Goal: Transaction & Acquisition: Purchase product/service

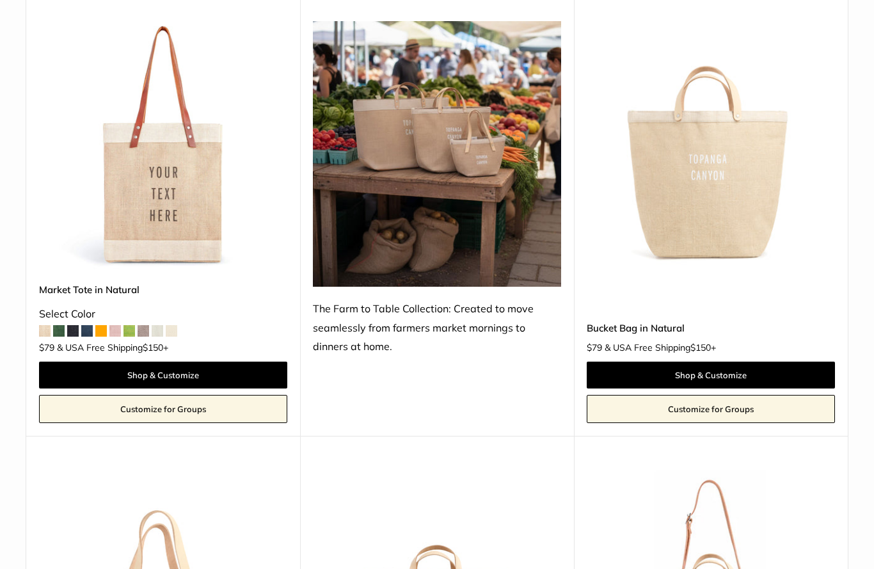
scroll to position [659, 0]
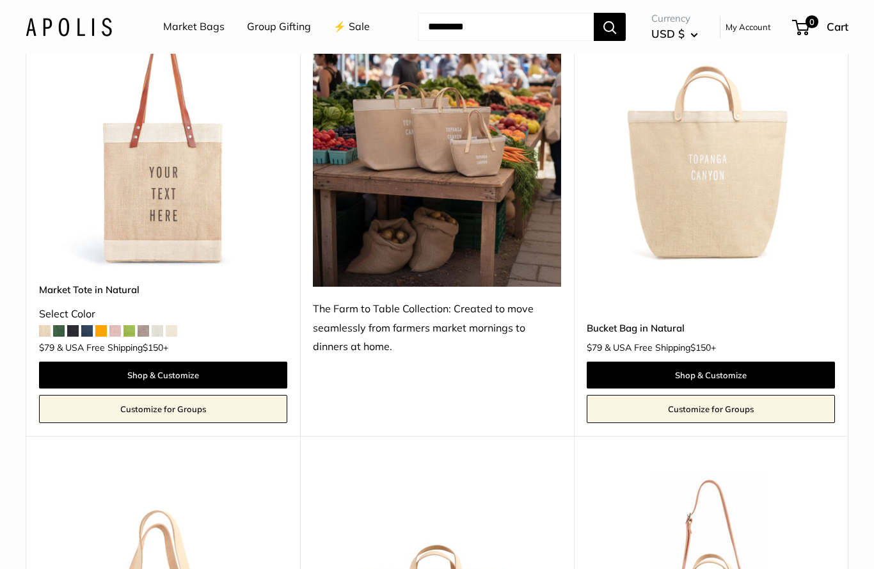
click at [78, 366] on link "Shop & Customize" at bounding box center [163, 375] width 248 height 27
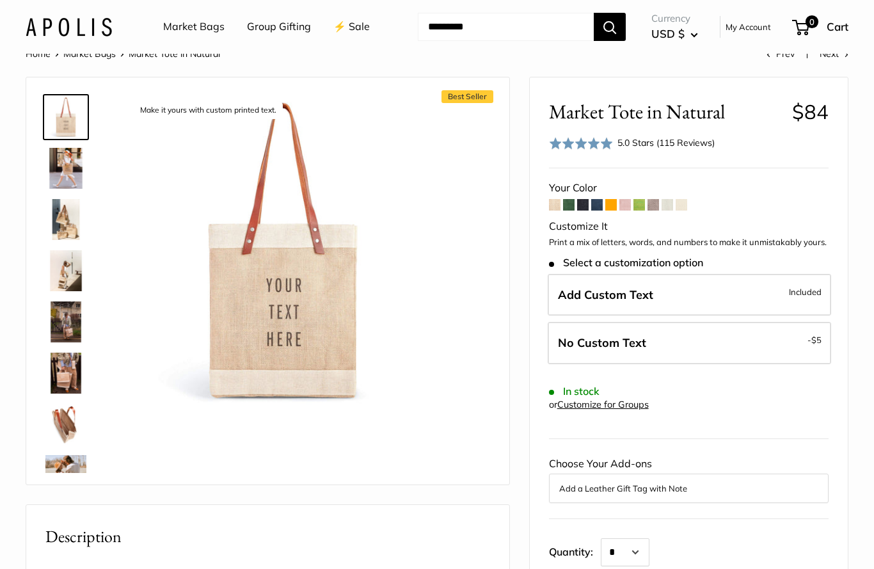
scroll to position [28, 0]
click at [734, 286] on label "Add Custom Text Included" at bounding box center [690, 294] width 284 height 42
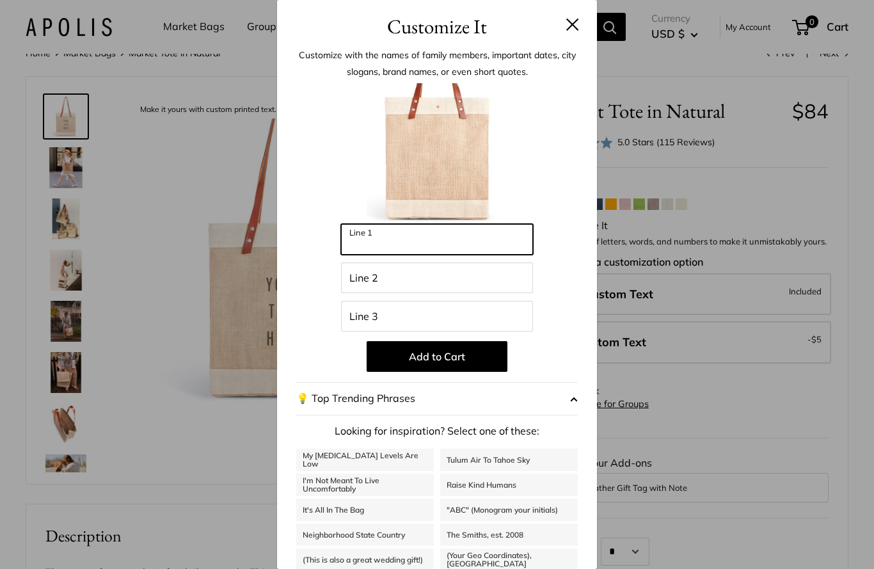
click at [388, 239] on input "Line 1" at bounding box center [437, 239] width 192 height 31
type input "**********"
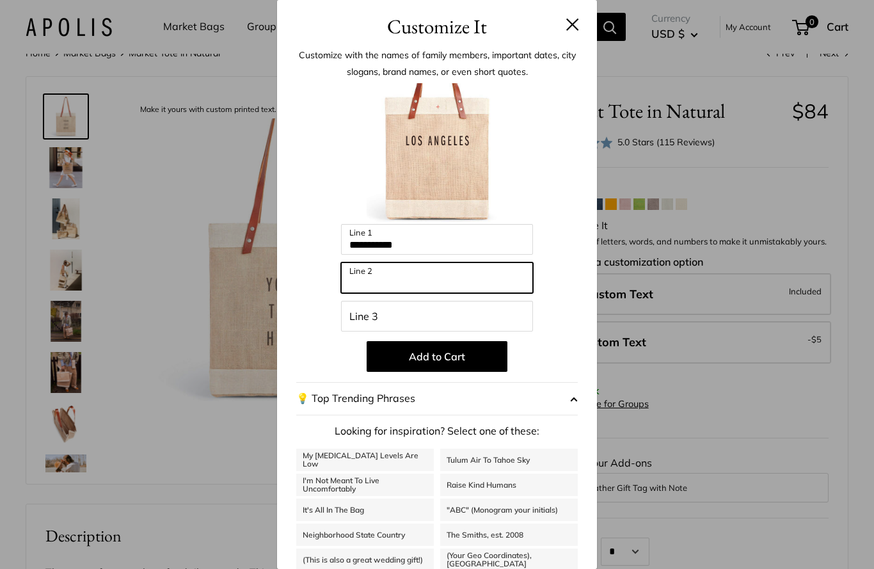
click at [379, 278] on input "Line 2" at bounding box center [437, 277] width 192 height 31
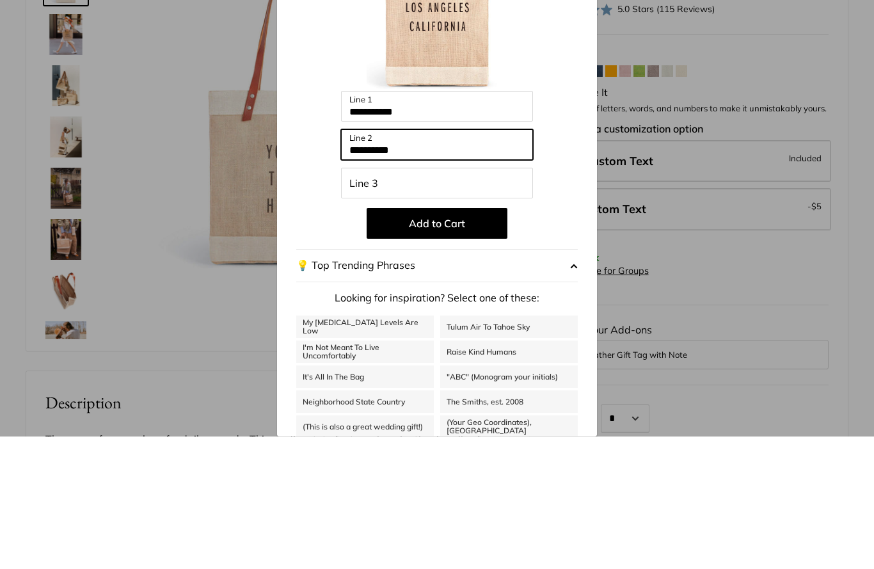
type input "**********"
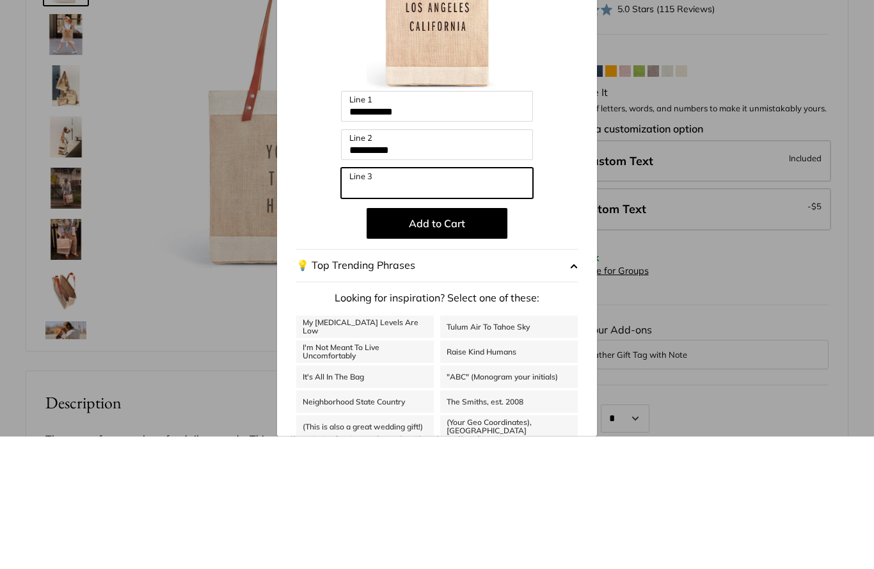
click at [361, 301] on input "Line 3" at bounding box center [437, 316] width 192 height 31
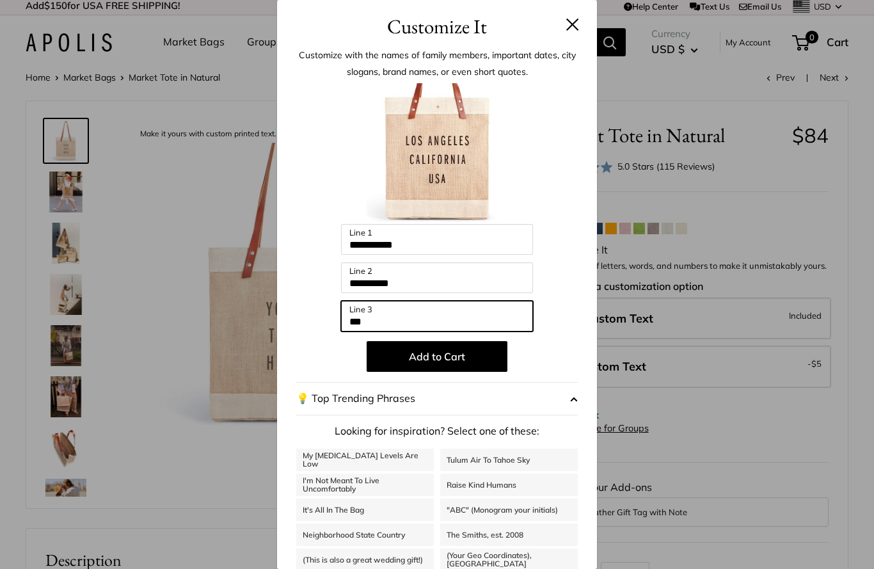
scroll to position [0, 0]
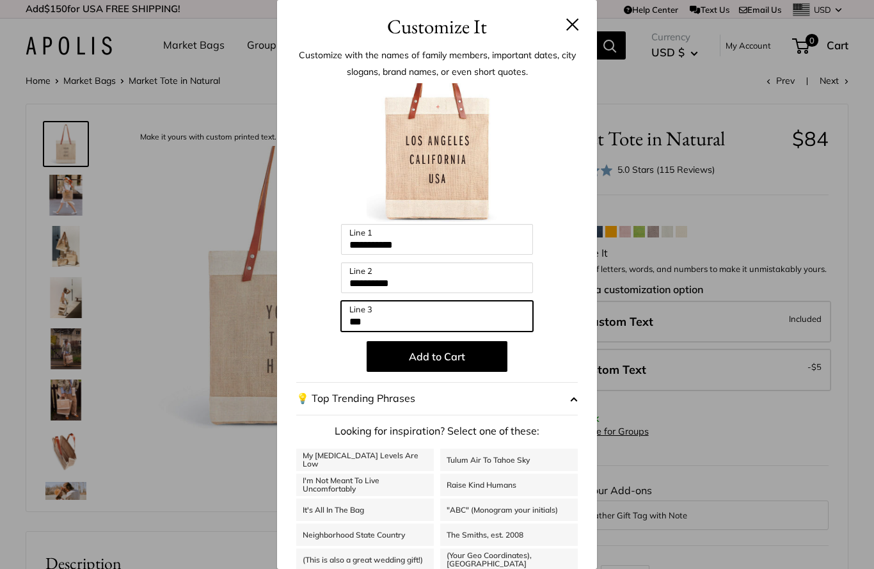
type input "***"
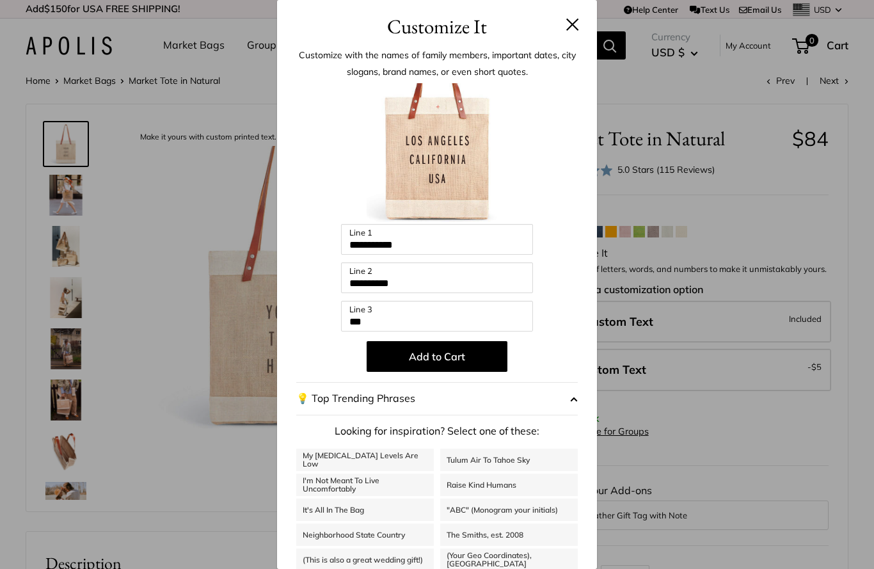
click at [577, 22] on button at bounding box center [572, 24] width 13 height 13
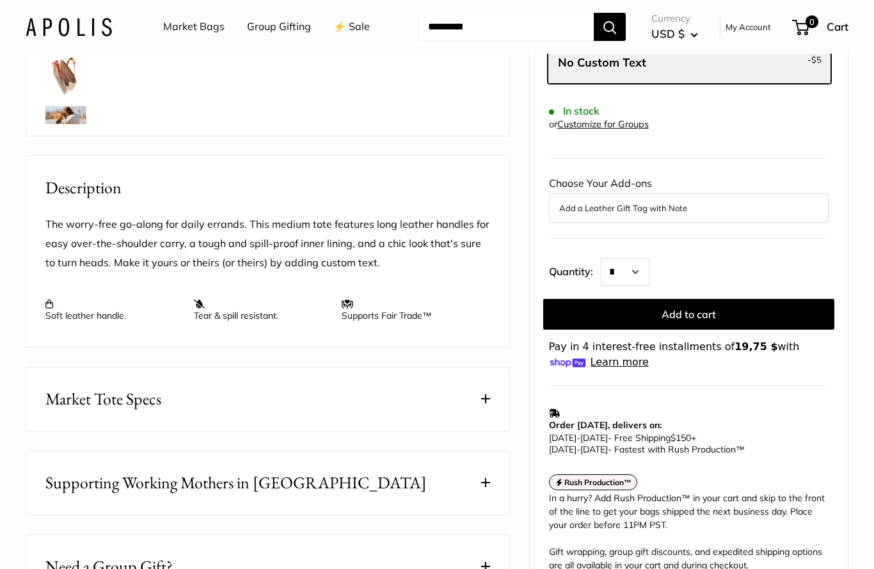
scroll to position [385, 0]
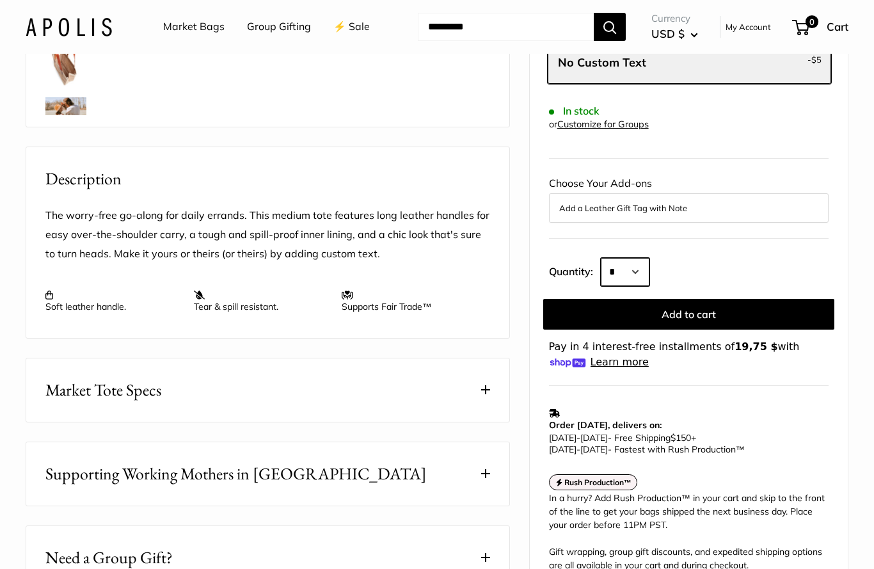
click at [641, 264] on select "* * * * * * * * * *** *** *** *** *** *** *** *** *** *** *** *** *** *** *** *…" at bounding box center [625, 272] width 49 height 28
select select "*"
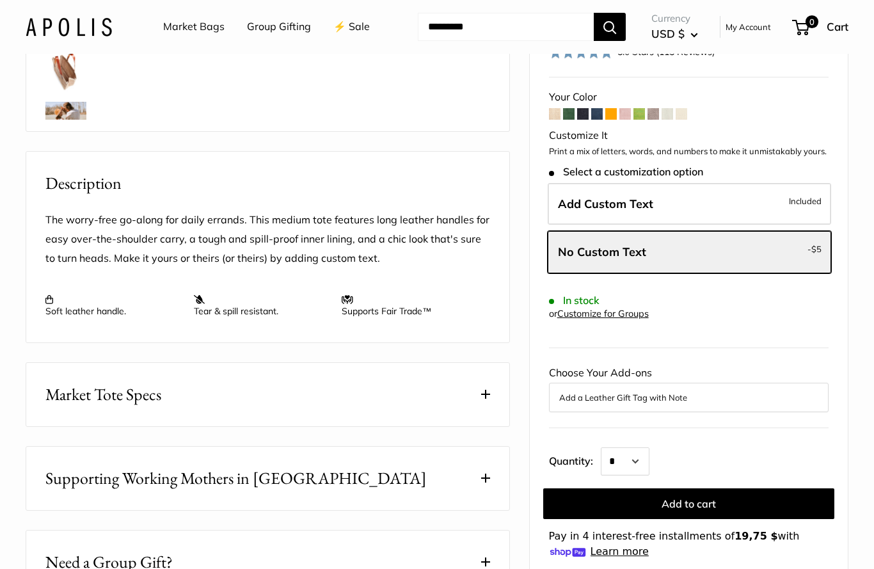
scroll to position [379, 0]
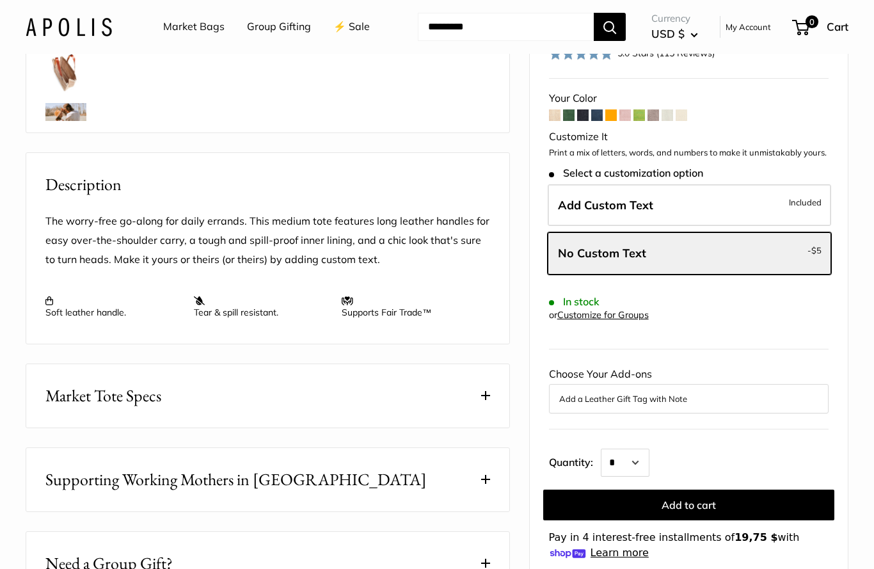
click at [603, 309] on link "Customize for Groups" at bounding box center [603, 315] width 92 height 12
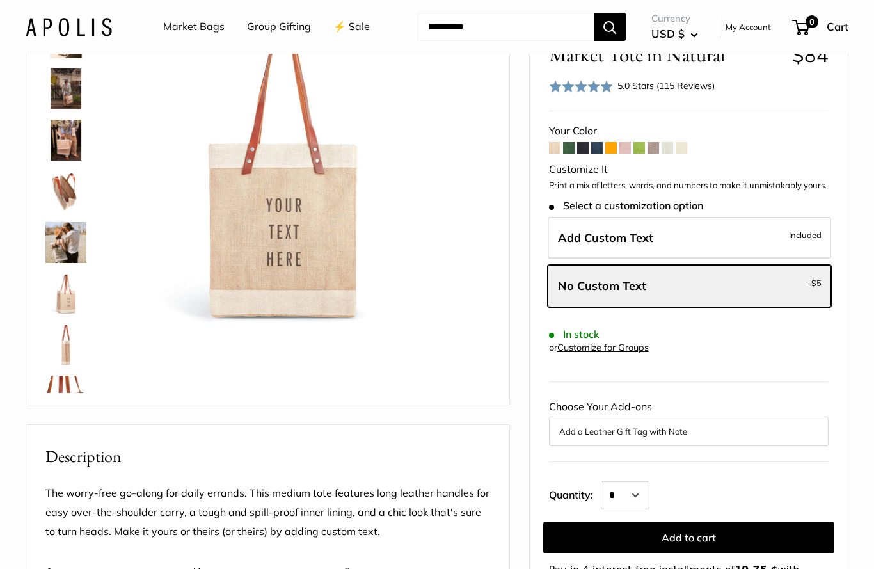
scroll to position [131, 0]
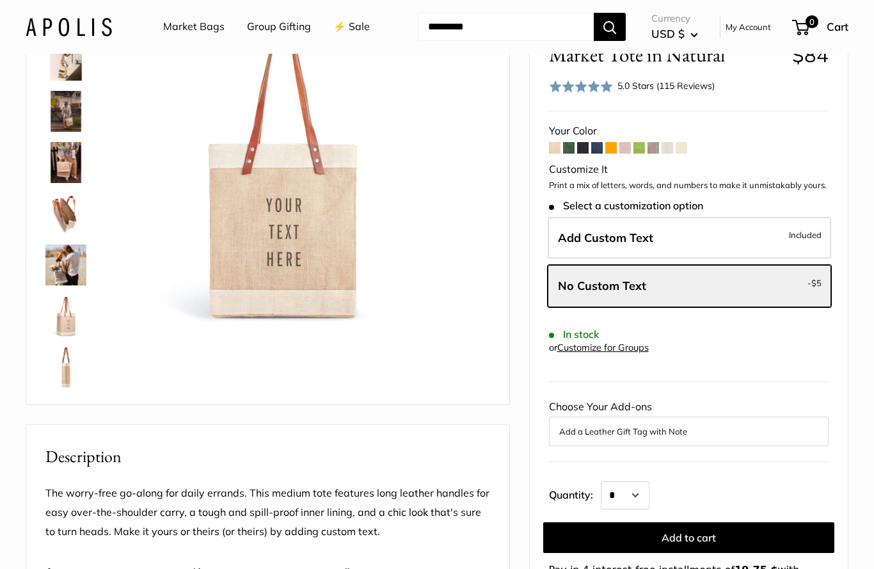
click at [59, 259] on img at bounding box center [65, 264] width 41 height 41
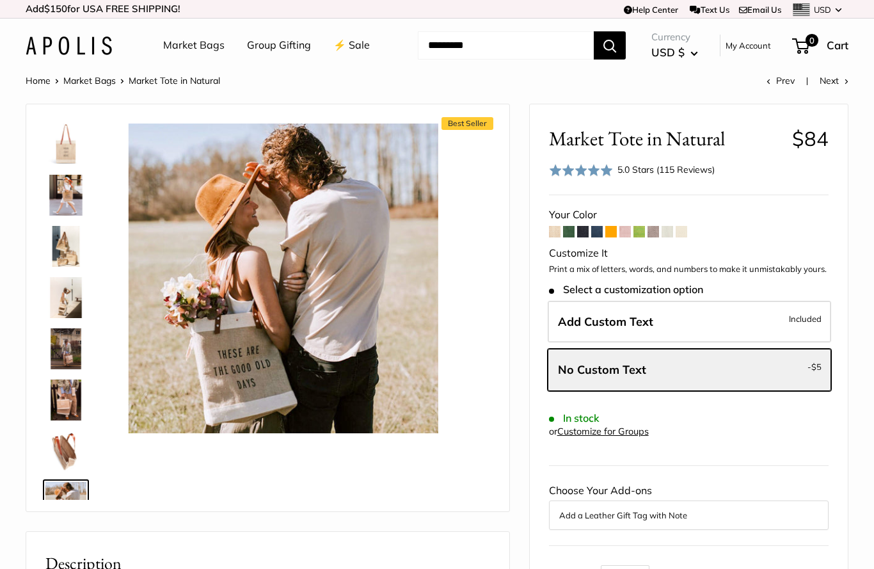
scroll to position [0, 0]
click at [66, 189] on img at bounding box center [65, 195] width 41 height 41
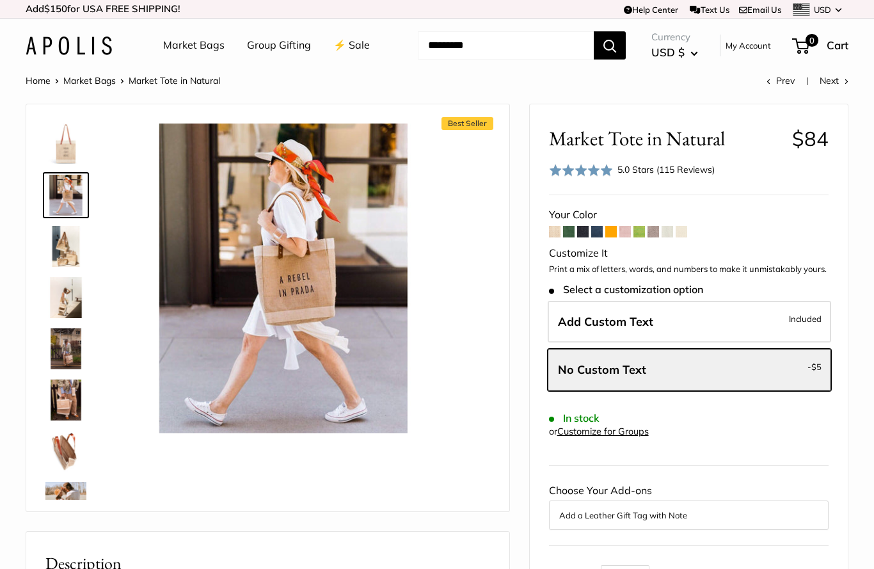
click at [64, 247] on img at bounding box center [65, 246] width 41 height 41
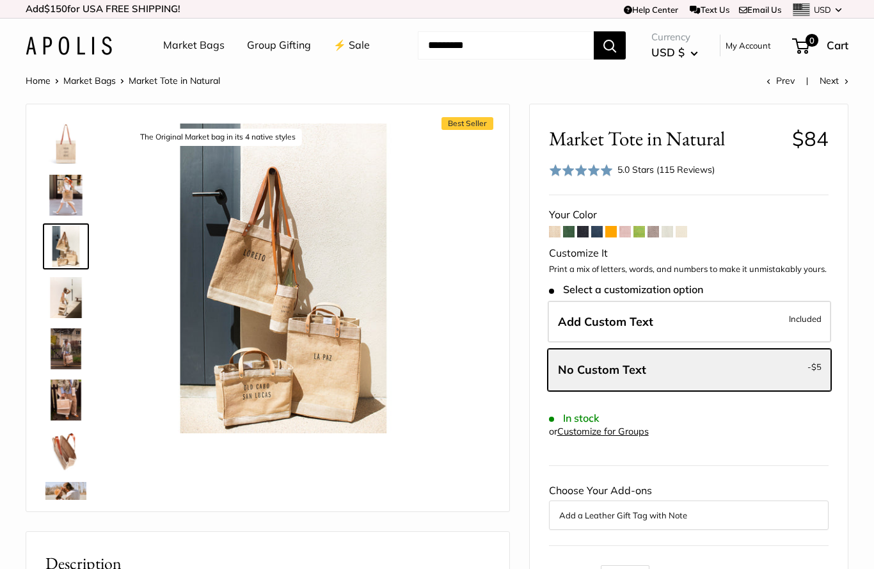
click at [70, 296] on img at bounding box center [65, 297] width 41 height 41
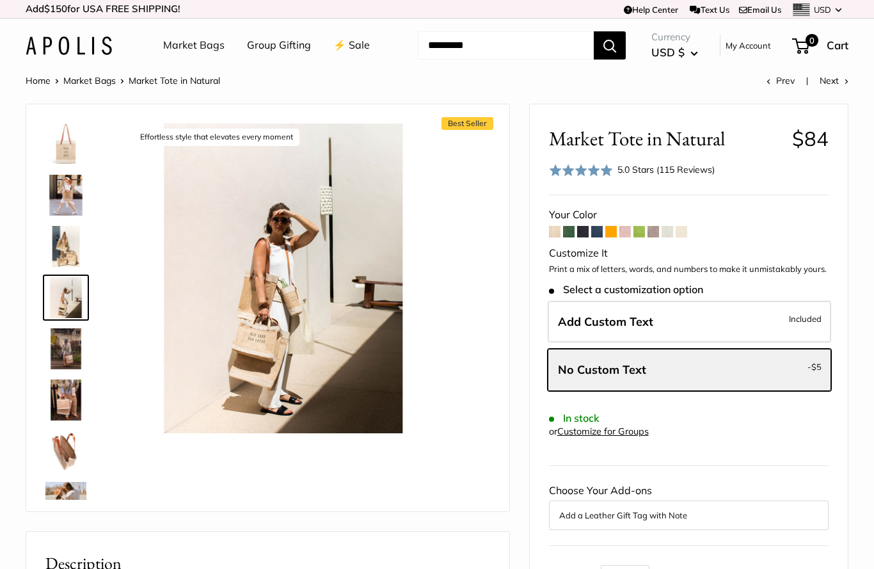
click at [68, 347] on img at bounding box center [65, 348] width 41 height 41
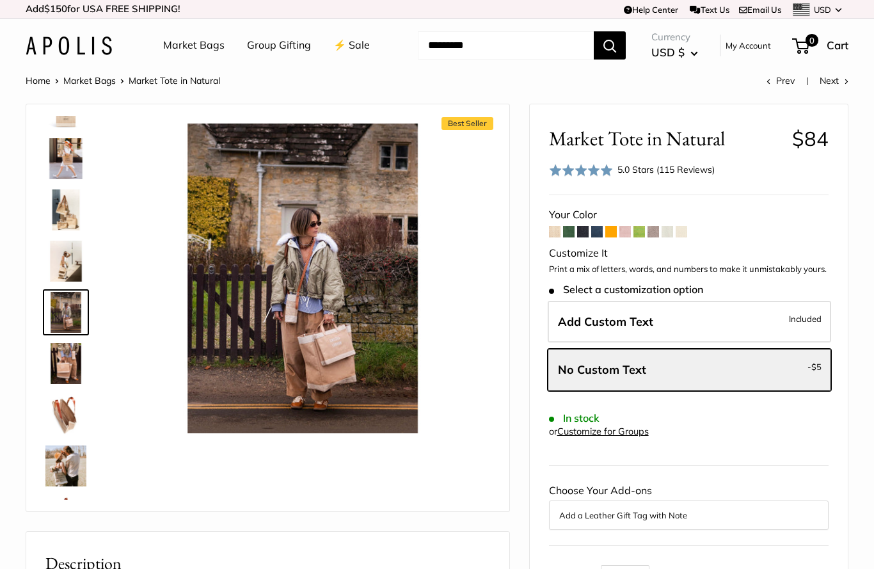
scroll to position [40, 0]
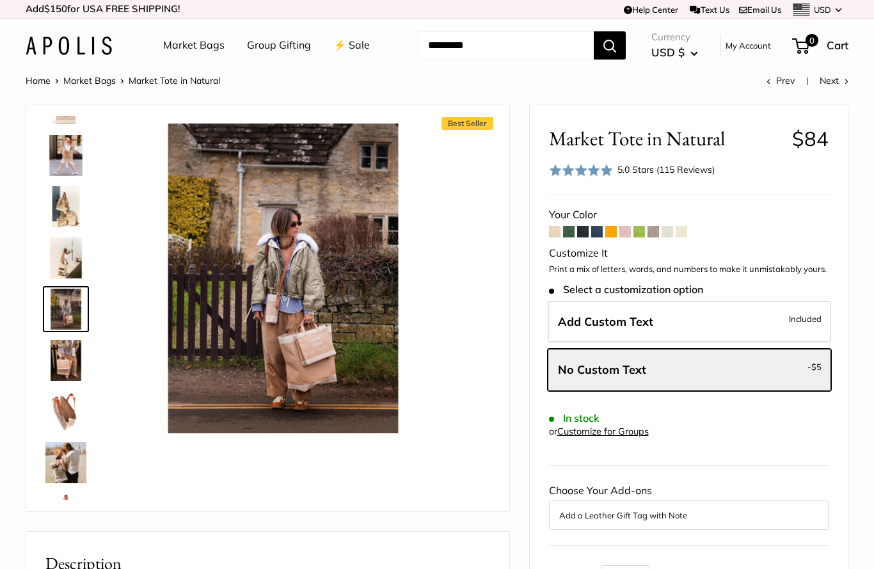
click at [65, 361] on img at bounding box center [65, 360] width 41 height 41
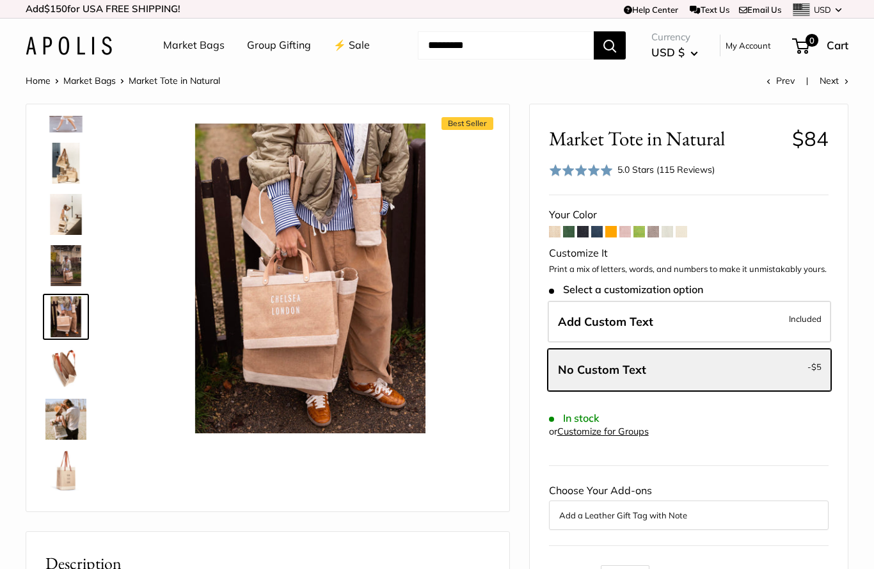
scroll to position [91, 0]
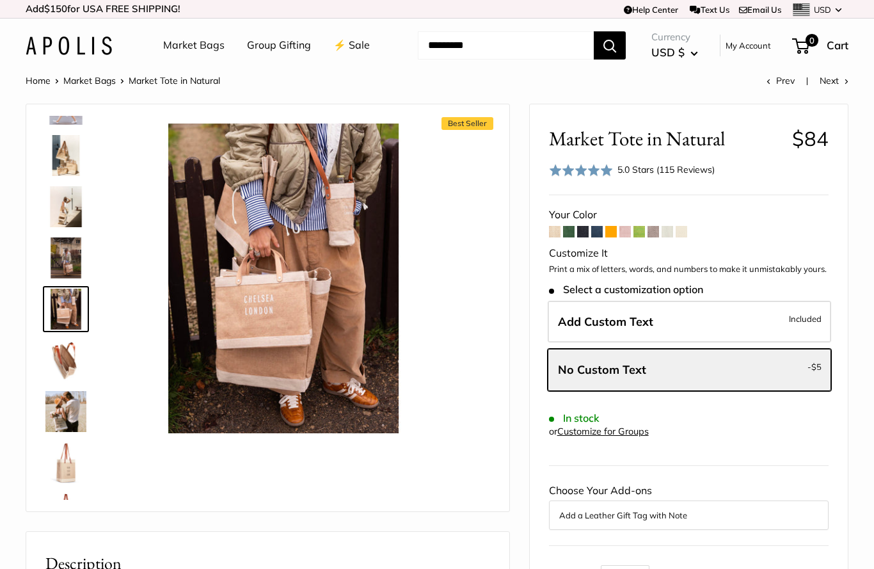
click at [567, 236] on span at bounding box center [569, 232] width 12 height 12
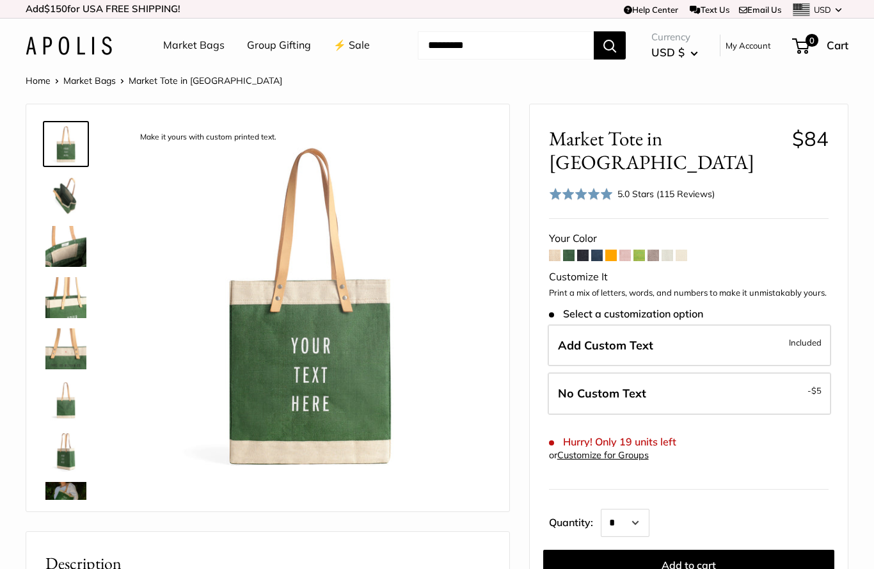
click at [554, 250] on span at bounding box center [555, 256] width 12 height 12
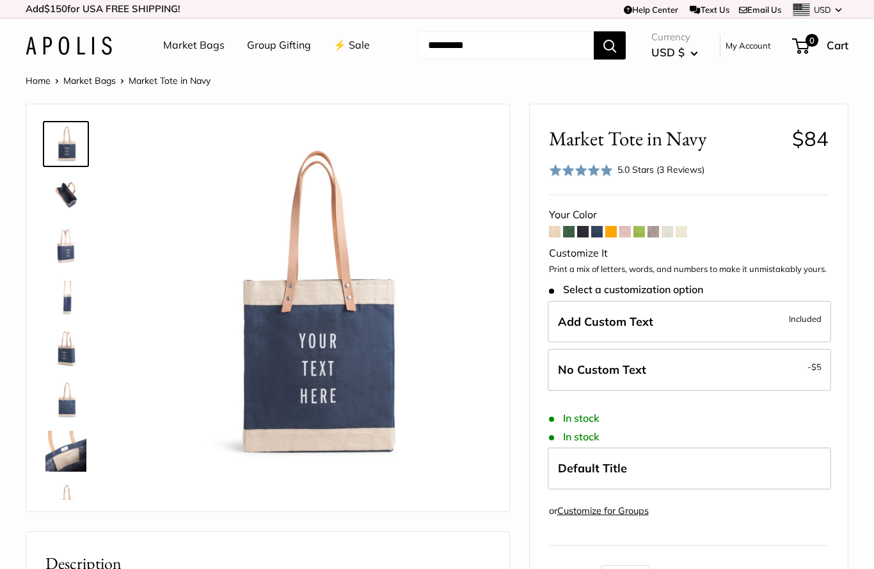
click at [557, 232] on span at bounding box center [555, 232] width 12 height 12
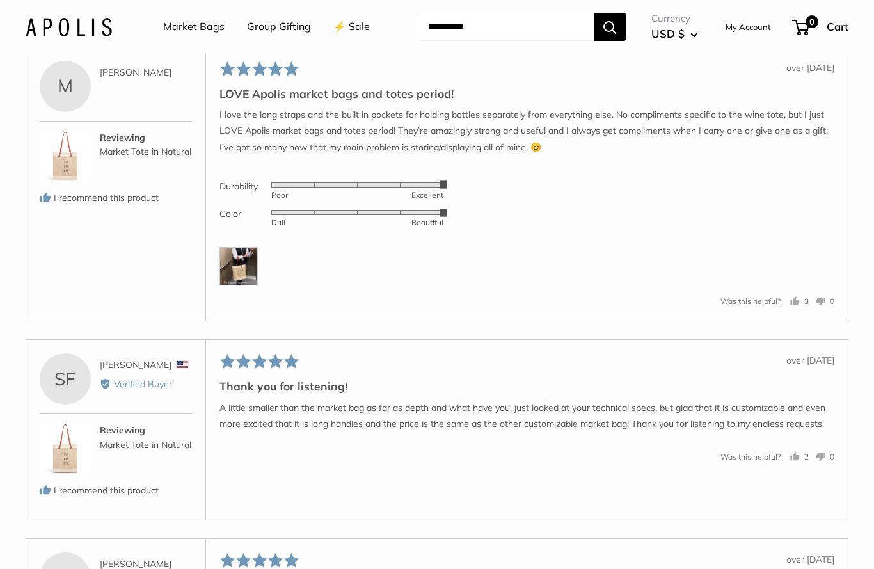
scroll to position [2357, 0]
